Goal: Navigation & Orientation: Find specific page/section

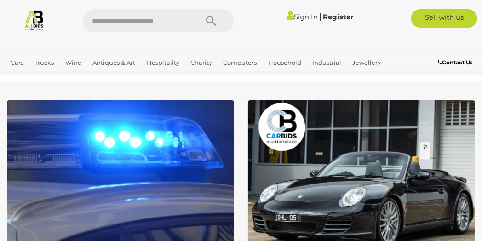
click at [296, 15] on link "Sign In" at bounding box center [301, 16] width 31 height 9
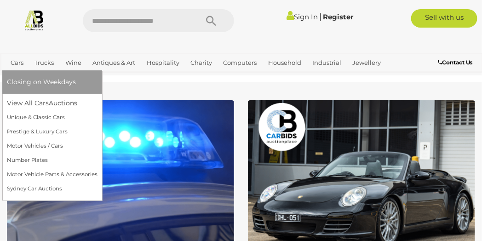
click at [22, 68] on link "Cars" at bounding box center [17, 62] width 20 height 15
click at [68, 105] on span "Auctions" at bounding box center [66, 103] width 30 height 8
